Goal: Complete application form

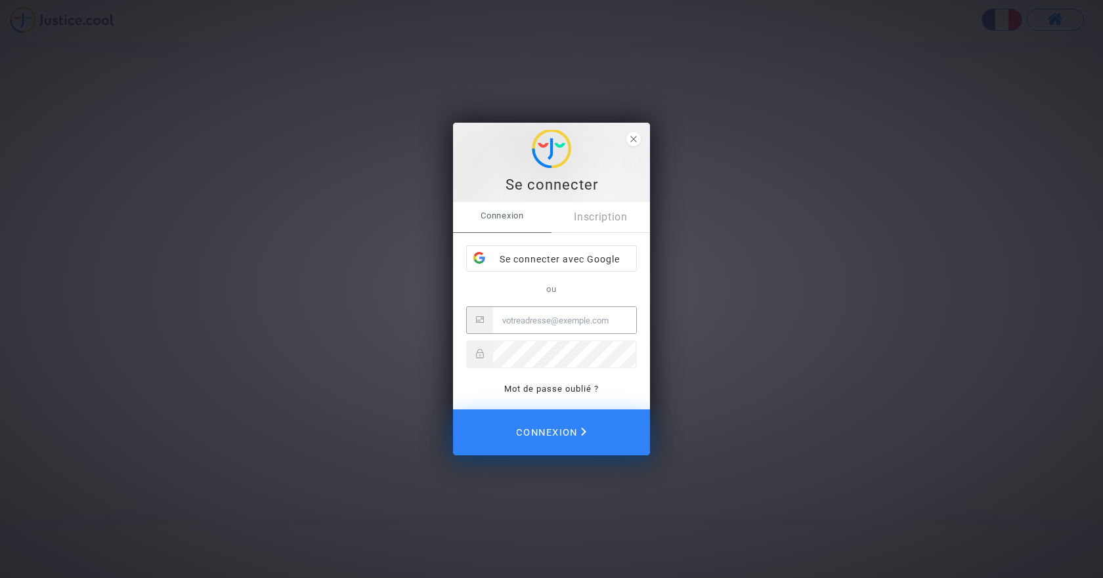
type input "[PERSON_NAME][EMAIL_ADDRESS][DOMAIN_NAME]"
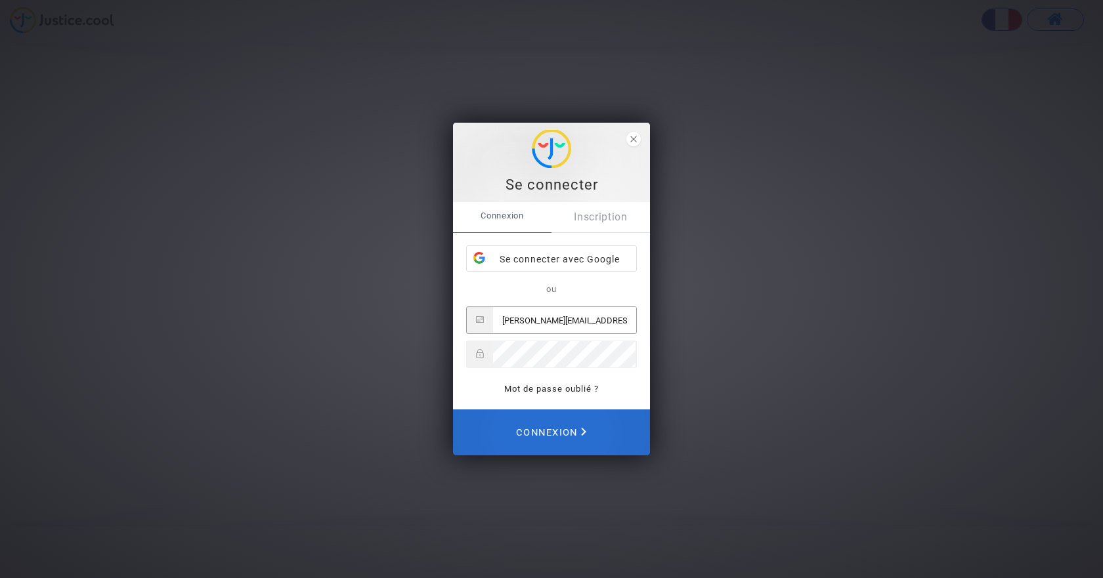
click at [544, 433] on span "Connexion" at bounding box center [551, 432] width 70 height 29
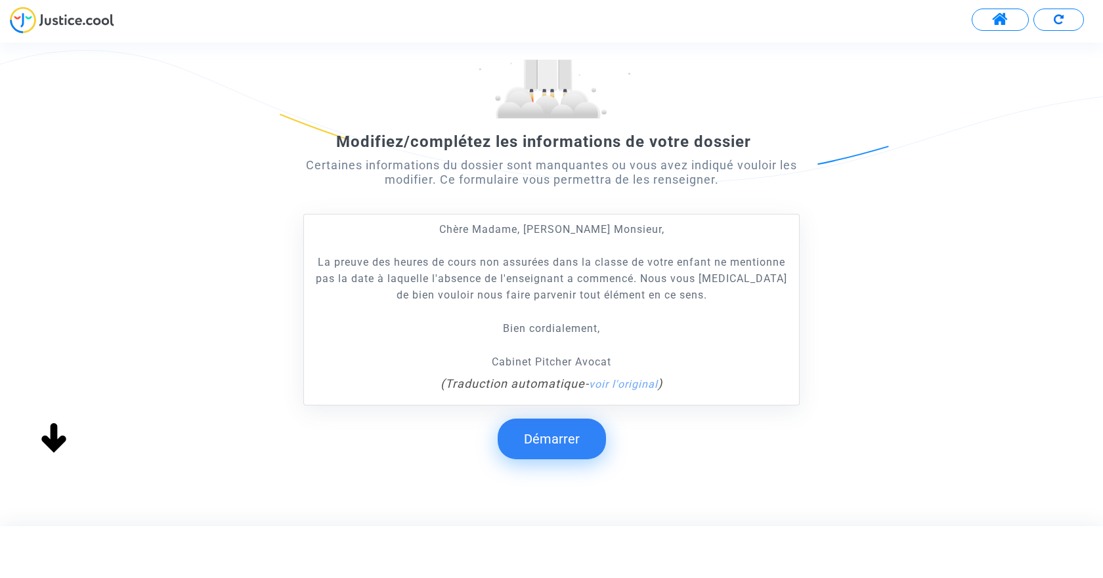
scroll to position [156, 0]
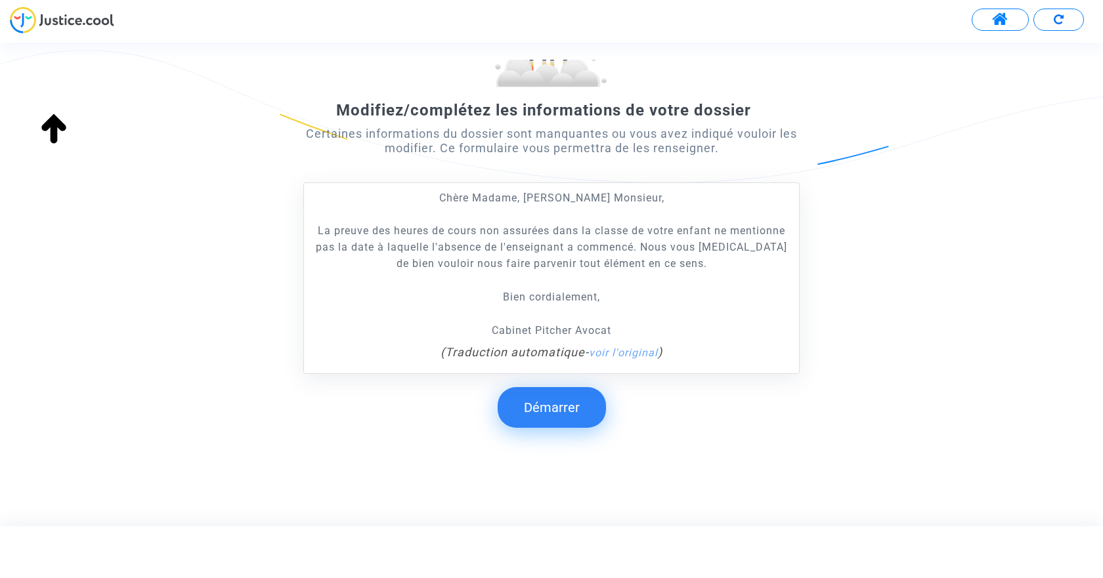
click at [531, 406] on button "Démarrer" at bounding box center [552, 407] width 108 height 41
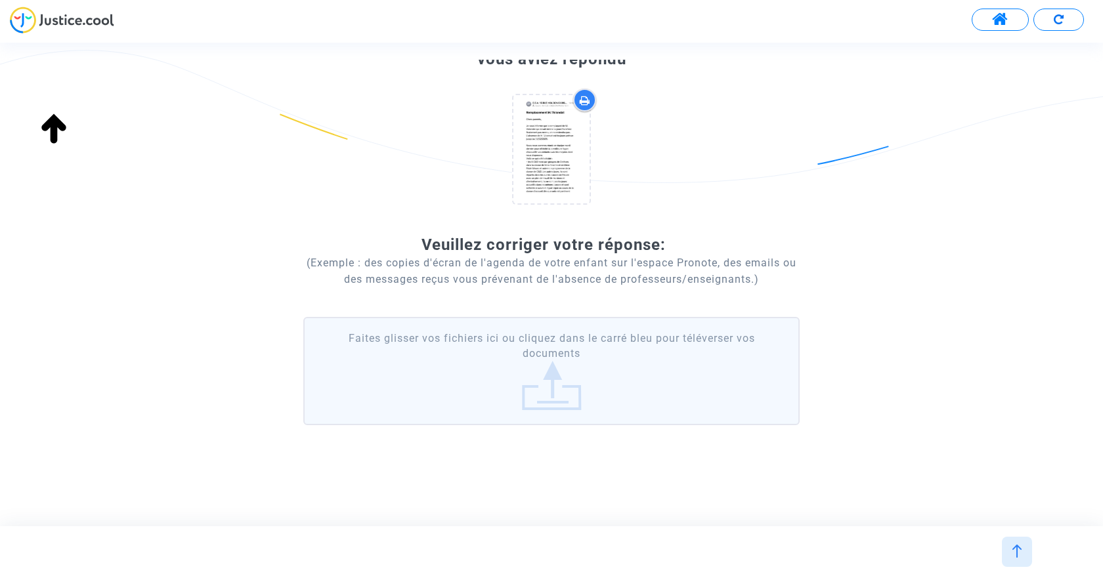
scroll to position [142, 0]
click at [573, 372] on label "Faites glisser vos fichiers ici ou cliquez dans le carré bleu pour téléverser v…" at bounding box center [551, 370] width 496 height 108
click at [0, 0] on input "Faites glisser vos fichiers ici ou cliquez dans le carré bleu pour téléverser v…" at bounding box center [0, 0] width 0 height 0
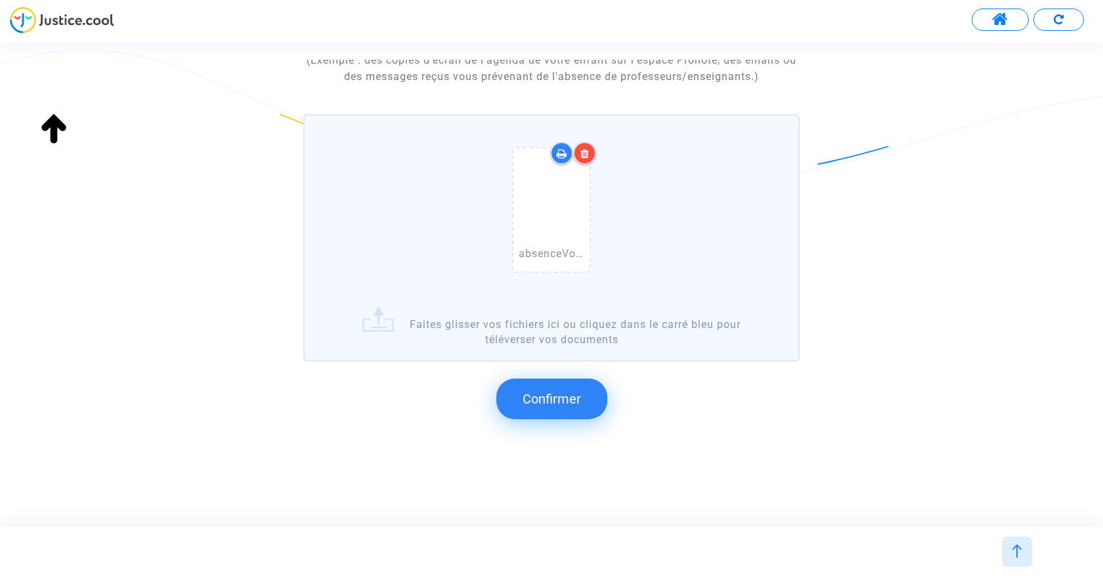
scroll to position [346, 0]
click at [537, 398] on span "Confirmer" at bounding box center [552, 398] width 58 height 16
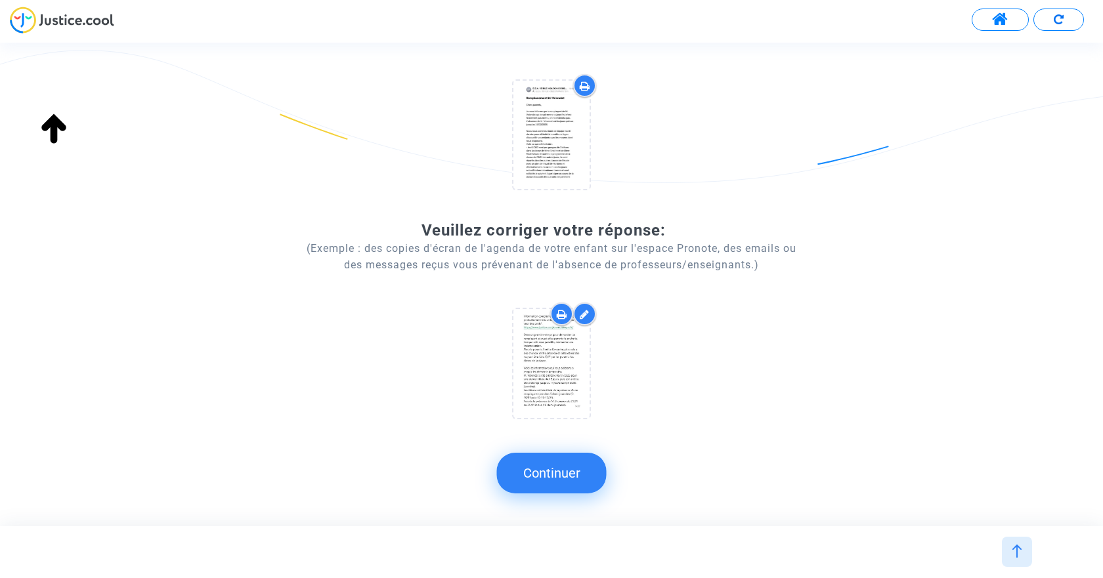
scroll to position [156, 0]
click at [572, 464] on button "Continuer" at bounding box center [552, 473] width 110 height 41
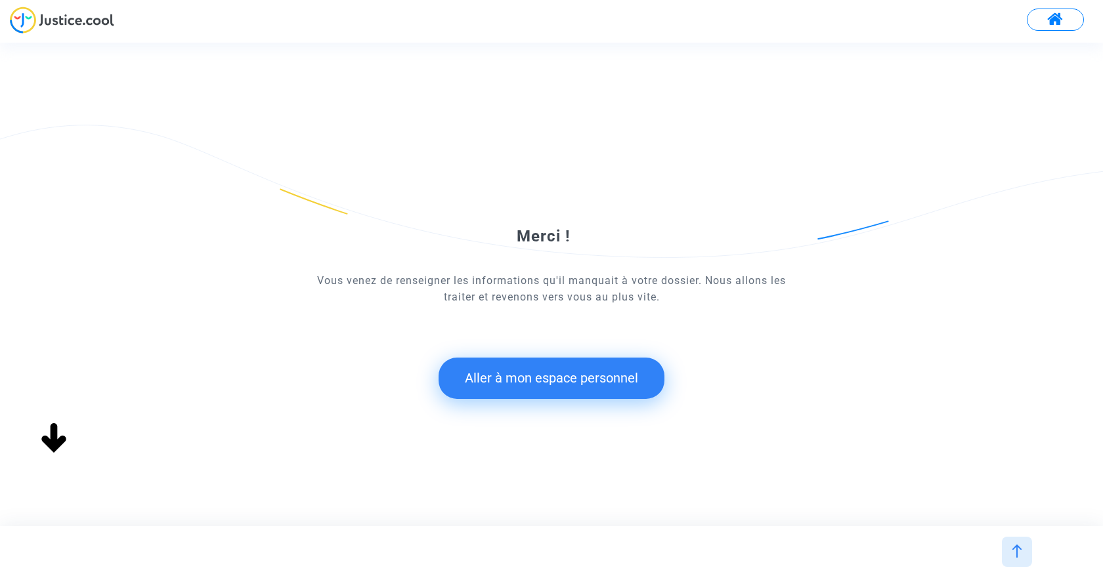
scroll to position [0, 0]
